Goal: Task Accomplishment & Management: Use online tool/utility

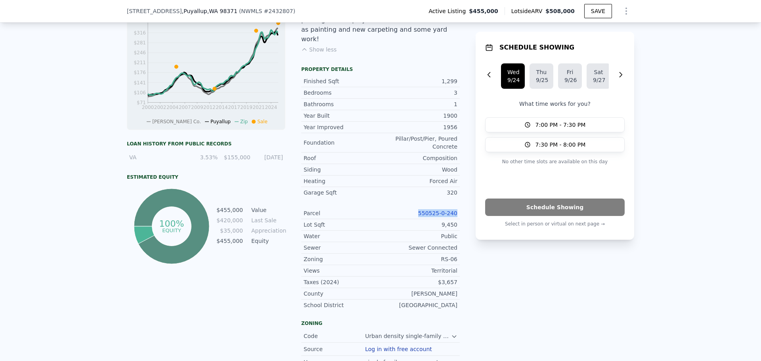
scroll to position [436, 0]
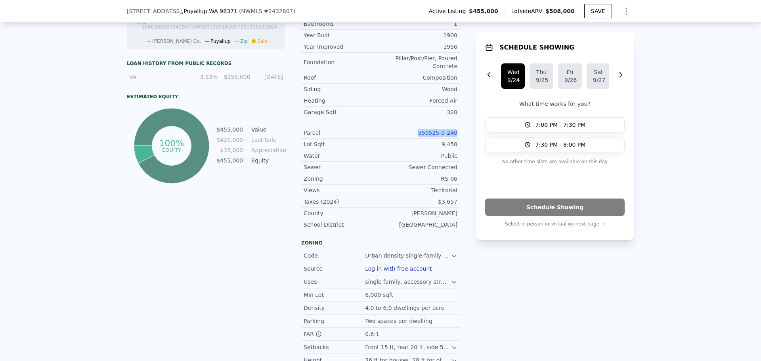
click at [439, 130] on link "550525-0-240" at bounding box center [437, 133] width 39 height 6
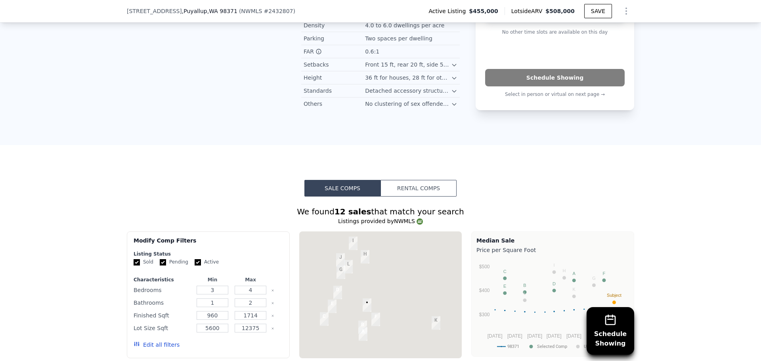
scroll to position [830, 0]
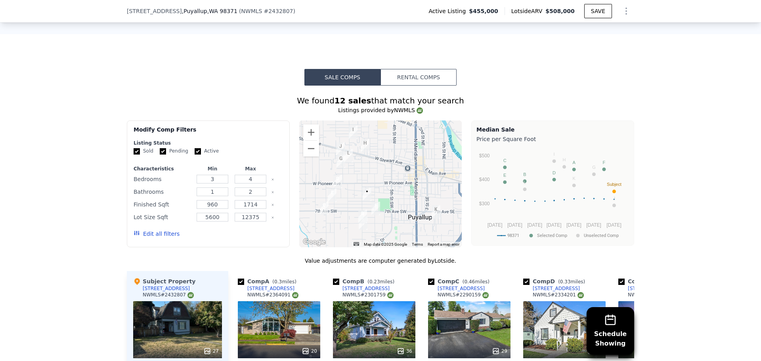
click at [622, 9] on icon "Show Options" at bounding box center [627, 11] width 10 height 10
click at [581, 31] on div "Edit Structure" at bounding box center [590, 32] width 89 height 16
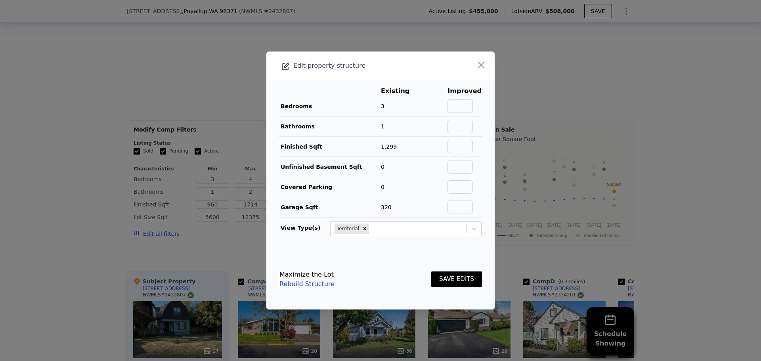
click at [477, 62] on icon "button" at bounding box center [481, 64] width 11 height 11
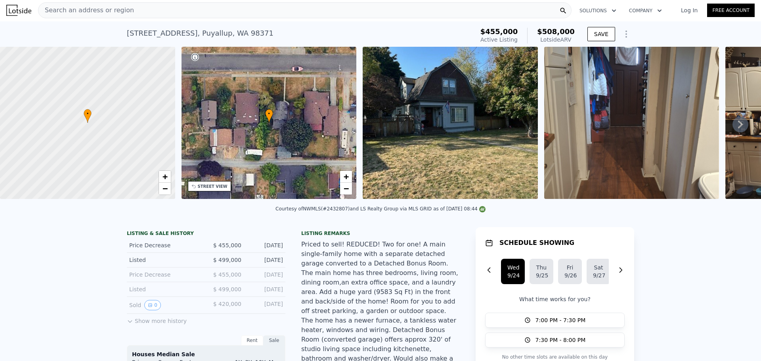
scroll to position [0, 0]
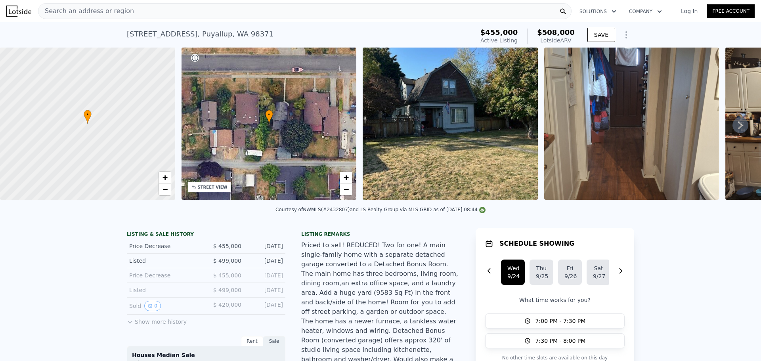
click at [128, 12] on div "Search an address or region" at bounding box center [305, 11] width 534 height 16
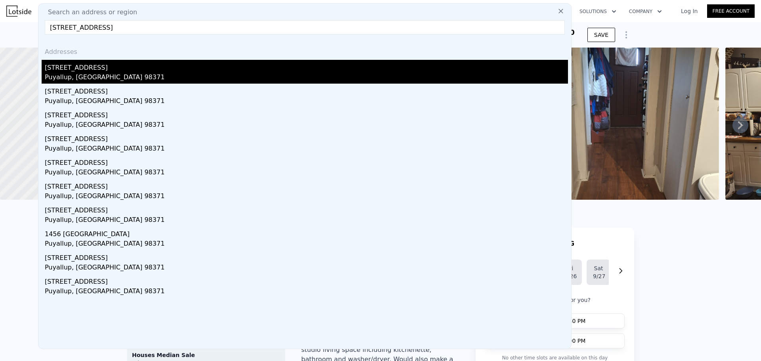
type input "826 9th St SW, Puyallup, WA 98371"
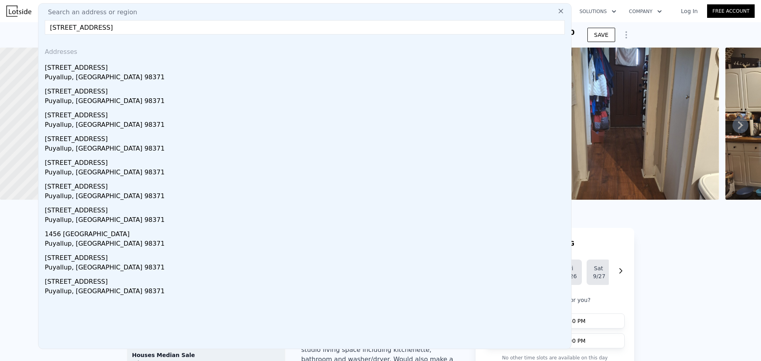
drag, startPoint x: 106, startPoint y: 66, endPoint x: 245, endPoint y: 31, distance: 144.0
click at [106, 66] on div "826 9th St SW" at bounding box center [306, 66] width 523 height 13
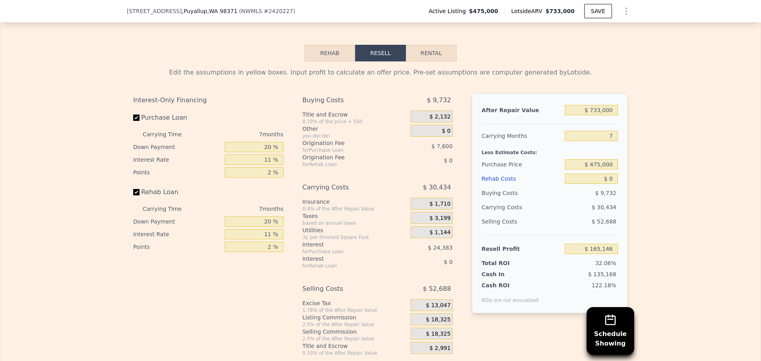
scroll to position [1187, 0]
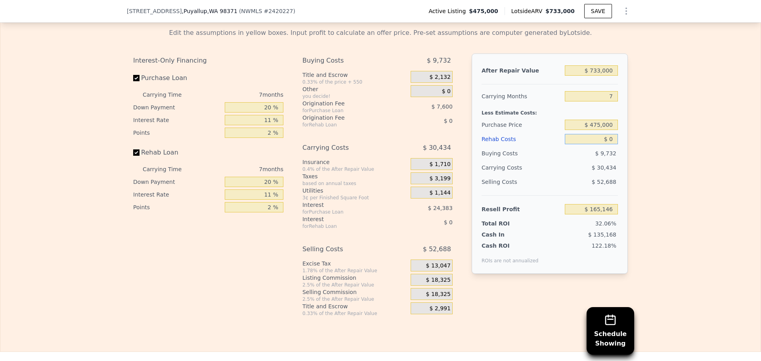
drag, startPoint x: 611, startPoint y: 148, endPoint x: 606, endPoint y: 149, distance: 4.9
click at [606, 144] on input "$ 0" at bounding box center [591, 139] width 53 height 10
type input "$ 0"
type input "$ 1"
type input "$ 165,145"
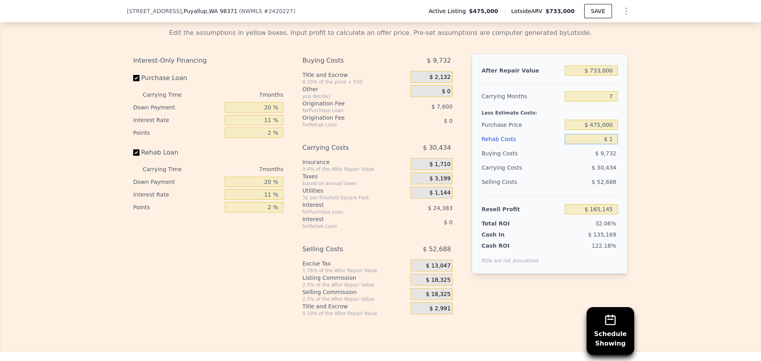
type input "$ 10"
type input "$ 165,136"
type input "$ 100"
type input "$ 165,037"
type input "$ 1,000"
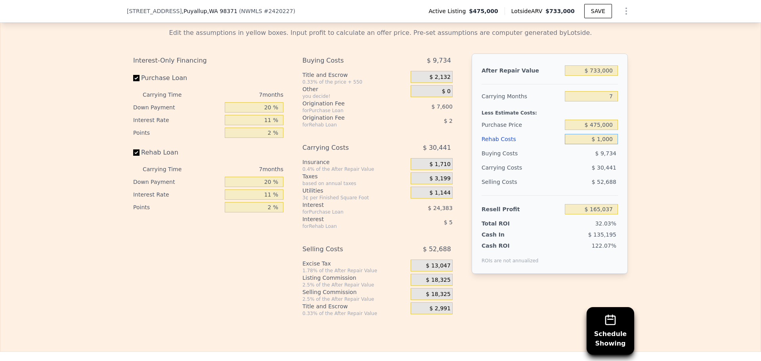
type input "$ 164,081"
type input "$ 10,000"
type input "$ 154,475"
type input "$ 100,000"
type input "$ 58,415"
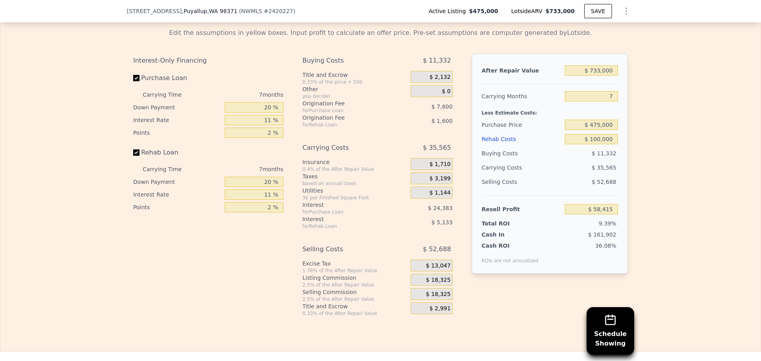
click at [690, 166] on div "Edit the assumptions in yellow boxes. Input profit to calculate an offer price.…" at bounding box center [380, 169] width 760 height 295
drag, startPoint x: 612, startPoint y: 152, endPoint x: 592, endPoint y: 152, distance: 19.8
click at [592, 144] on input "$ 100,000" at bounding box center [591, 139] width 53 height 10
type input "$ 8"
type input "$ 165,138"
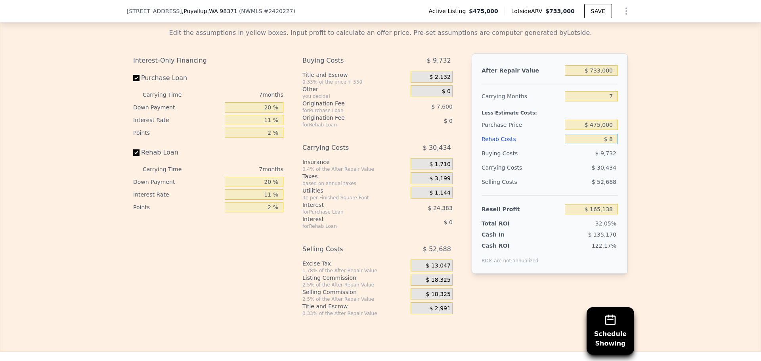
type input "$ 80"
type input "$ 165,058"
type input "$ 800"
type input "$ 164,291"
type input "$ 8,000"
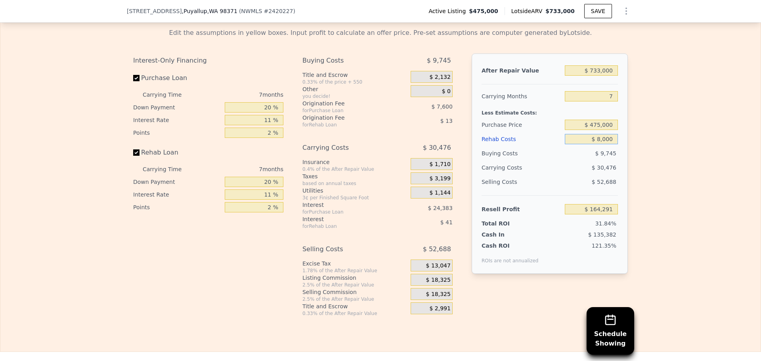
type input "$ 156,605"
type input "$ 80,000"
type input "$ 79,757"
type input "$ 80,000"
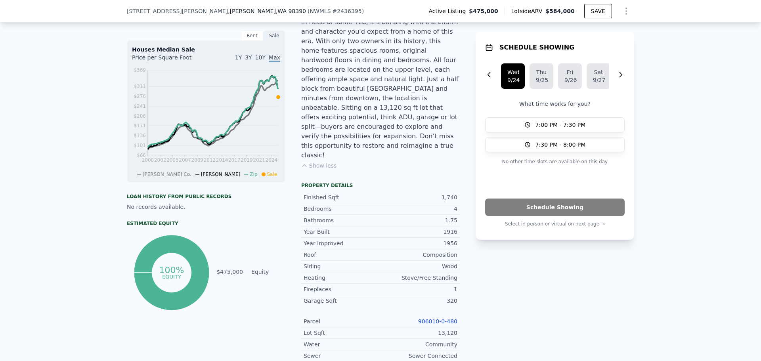
scroll to position [235, 0]
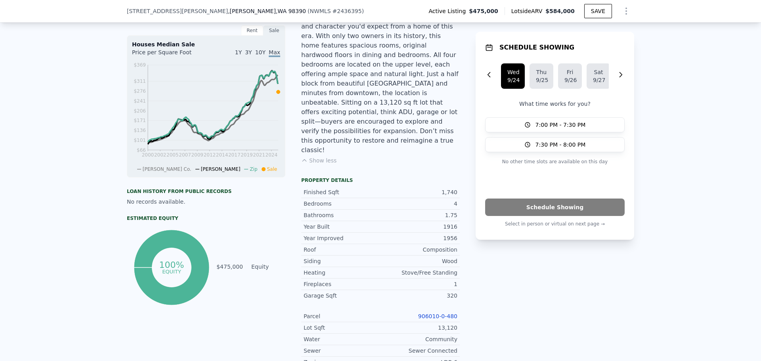
click at [431, 313] on link "906010-0-480" at bounding box center [437, 316] width 39 height 6
drag, startPoint x: 417, startPoint y: 293, endPoint x: 464, endPoint y: 290, distance: 46.9
click at [465, 290] on div "LISTING & SALE HISTORY Listed $ 475,000 Sep 24, 2025 Rent Sale Rent over time P…" at bounding box center [381, 281] width 508 height 583
copy link "906010-0-480"
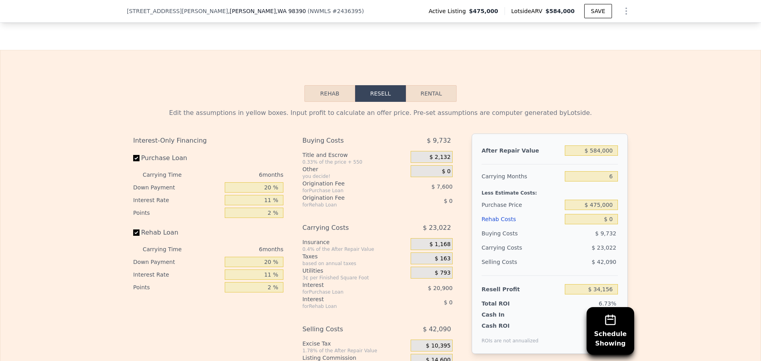
scroll to position [1348, 0]
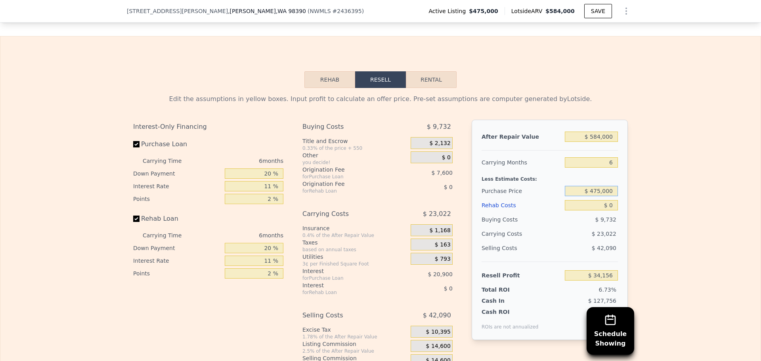
drag, startPoint x: 611, startPoint y: 166, endPoint x: 591, endPoint y: 167, distance: 19.4
click at [591, 186] on input "$ 475,000" at bounding box center [591, 191] width 53 height 10
type input "$ 450,000"
type input "$ 60,737"
drag, startPoint x: 613, startPoint y: 168, endPoint x: 594, endPoint y: 165, distance: 19.7
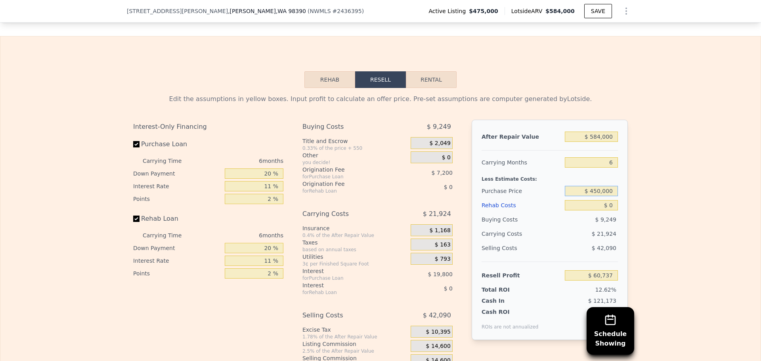
click at [594, 186] on input "$ 450,000" at bounding box center [591, 191] width 53 height 10
type input "$ 400,000"
type input "$ 113,906"
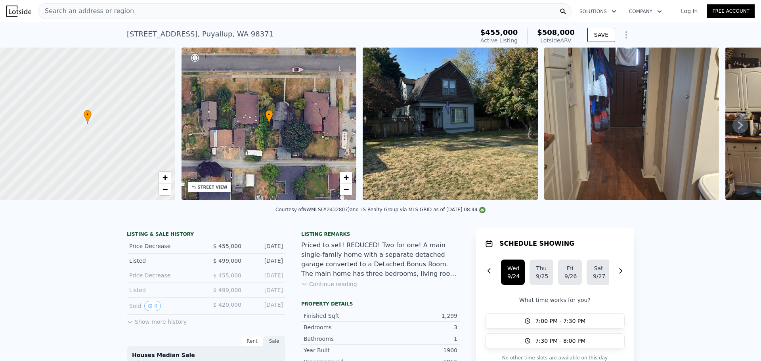
click at [97, 8] on span "Search an address or region" at bounding box center [86, 11] width 96 height 10
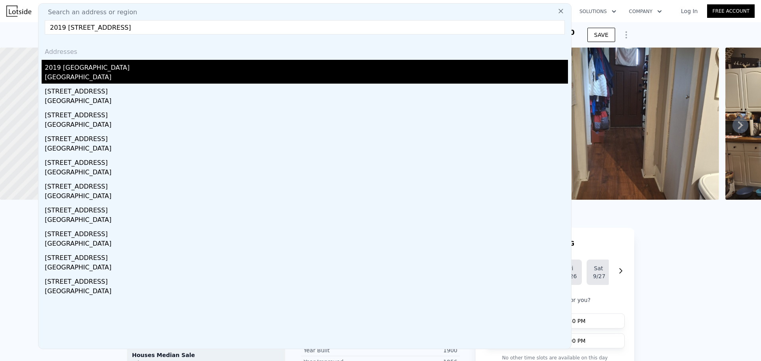
type input "2019 [STREET_ADDRESS]"
click at [104, 69] on div "2019 [GEOGRAPHIC_DATA]" at bounding box center [306, 66] width 523 height 13
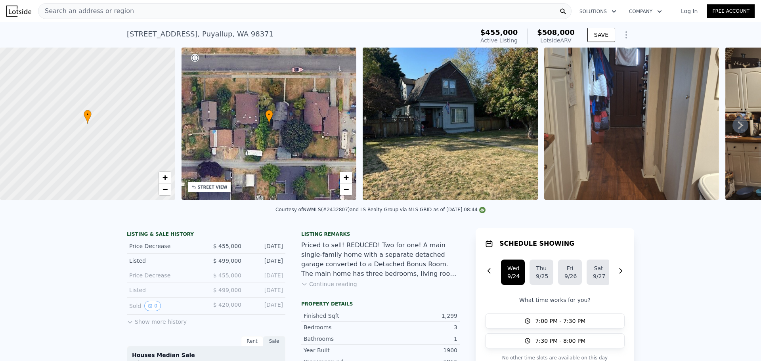
type input "5"
type input "2.75"
type input "1474"
type input "2512"
type input "12060"
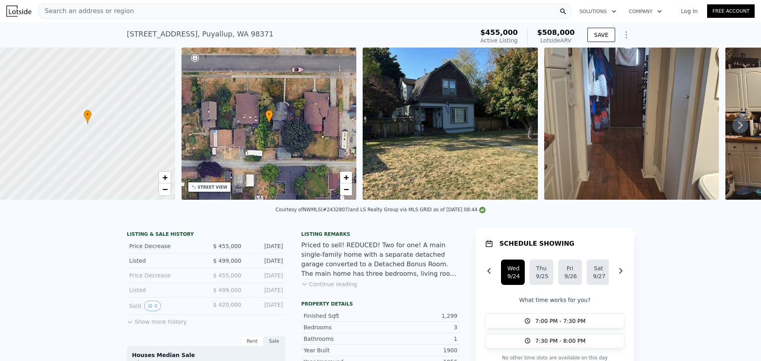
type input "32173"
type input "$ 686,000"
type input "5"
type input "$ 237,895"
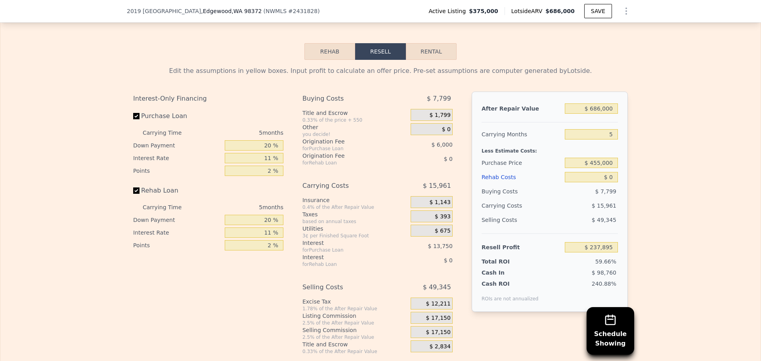
scroll to position [1266, 0]
drag, startPoint x: 610, startPoint y: 121, endPoint x: 592, endPoint y: 122, distance: 18.3
click at [592, 113] on input "$ 686,000" at bounding box center [591, 108] width 53 height 10
type input "$ 7"
type input "-$ 398,160"
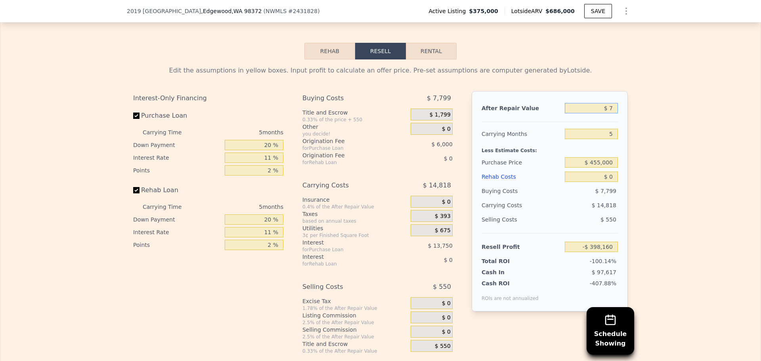
type input "$ 75"
type input "-$ 398,097"
type input "$ 750"
type input "-$ 397,471"
type input "$ 7,500"
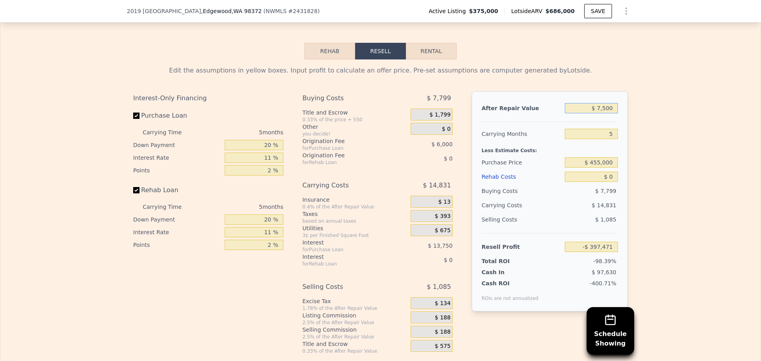
type input "-$ 391,215"
type input "$ 75,000"
type input "-$ 328,627"
type input "$ 750,000"
type input "$ 297,235"
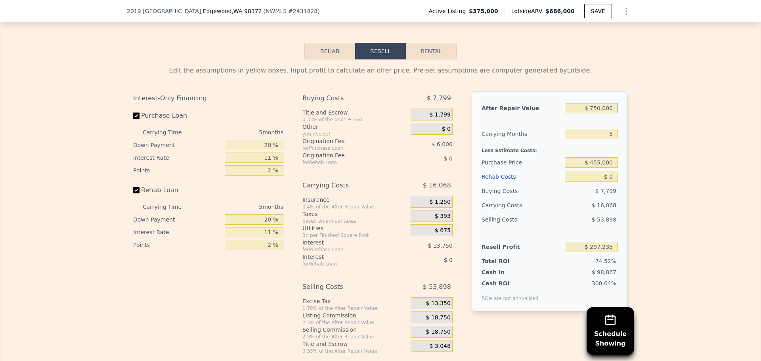
type input "$ 750,000"
click at [657, 173] on div "Edit the assumptions in yellow boxes. Input profit to calculate an offer price.…" at bounding box center [380, 206] width 760 height 295
drag, startPoint x: 611, startPoint y: 174, endPoint x: 592, endPoint y: 180, distance: 19.8
click at [592, 170] on div "$ 455,000" at bounding box center [591, 162] width 53 height 14
type input "$ 375,000"
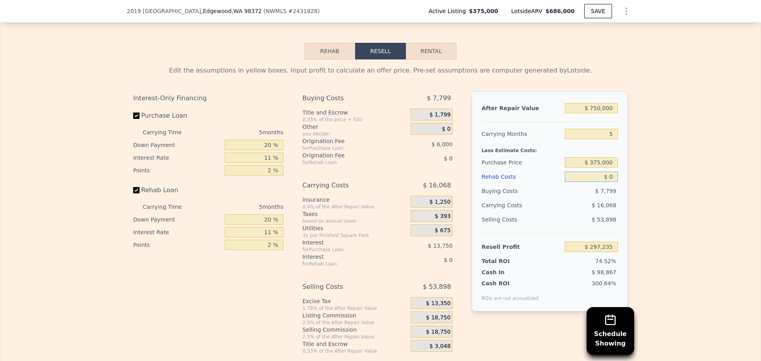
drag, startPoint x: 612, startPoint y: 188, endPoint x: 607, endPoint y: 190, distance: 4.8
click at [607, 182] on input "$ 0" at bounding box center [591, 177] width 53 height 10
type input "$ 2"
type input "$ 297,233"
type input "$ 20"
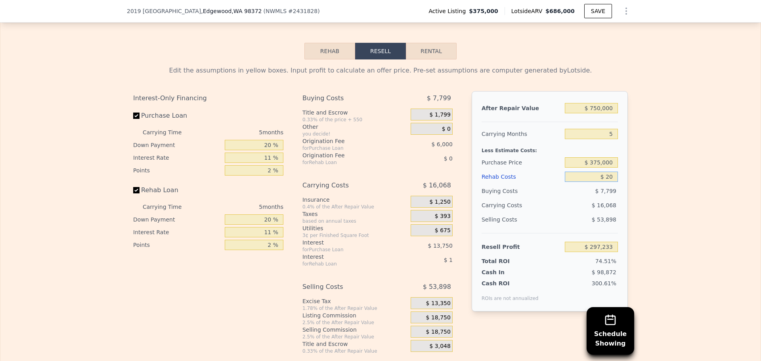
type input "$ 297,215"
type input "$ 200"
type input "$ 297,027"
type input "$ 2,000"
type input "$ 295,128"
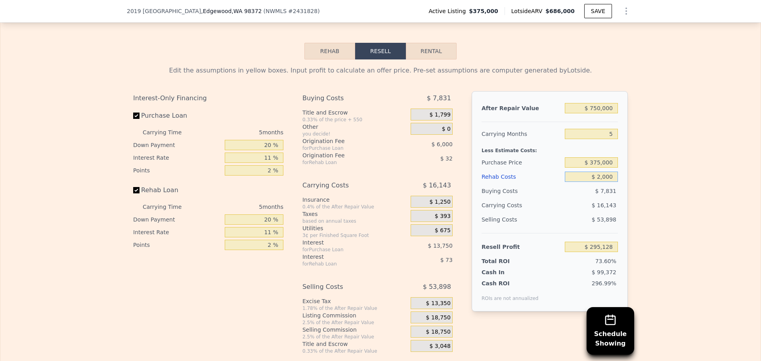
type input "$ 20,000"
type input "$ 276,180"
type input "$ 200,000"
type input "$ 86,700"
type input "$ 200,000"
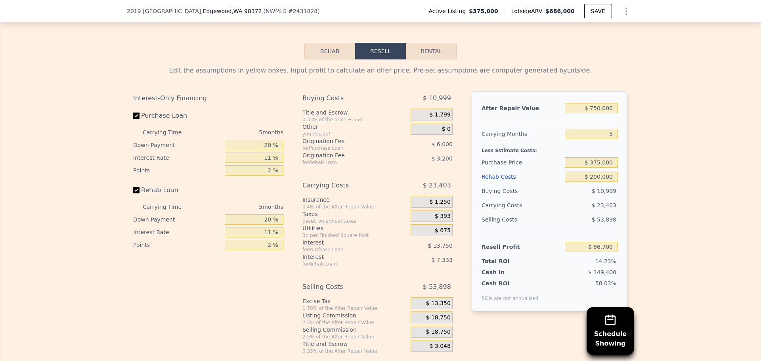
click at [673, 187] on div "Edit the assumptions in yellow boxes. Input profit to calculate an offer price.…" at bounding box center [380, 206] width 760 height 295
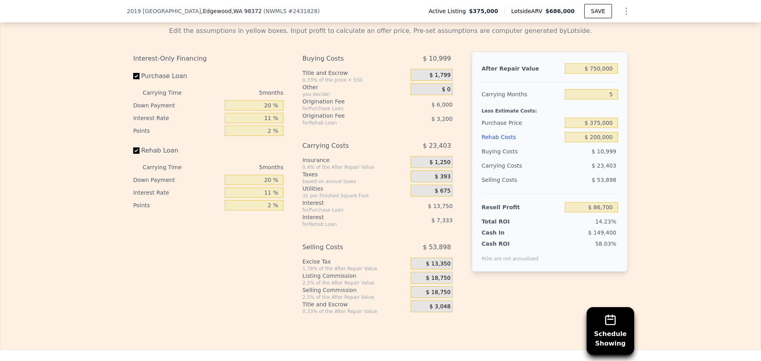
scroll to position [1345, 0]
